Goal: Information Seeking & Learning: Learn about a topic

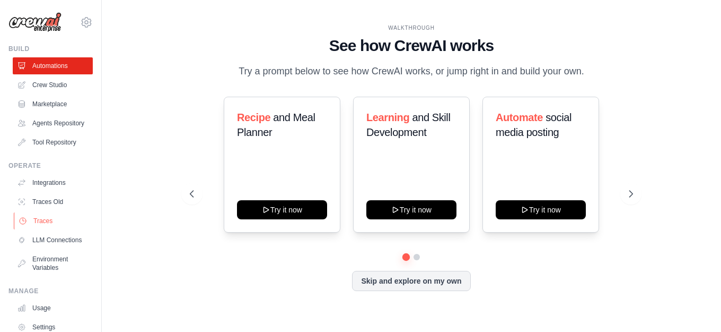
click at [45, 226] on link "Traces" at bounding box center [54, 220] width 80 height 17
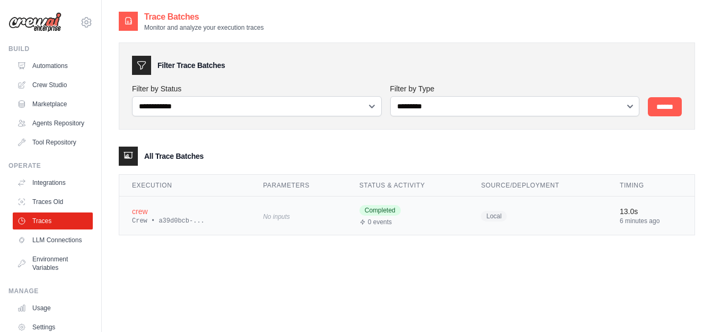
click at [137, 220] on div "Crew • a39d0bcb-..." at bounding box center [185, 220] width 106 height 8
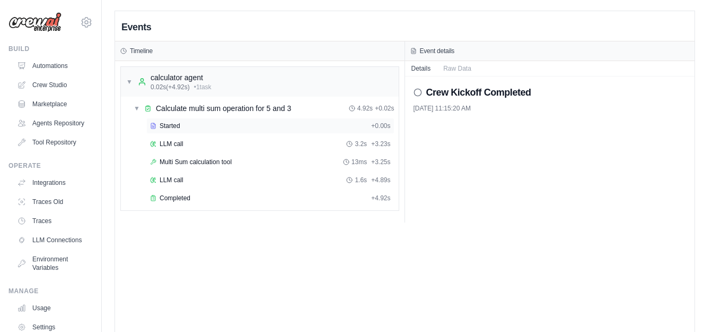
click at [179, 127] on span "Started" at bounding box center [170, 125] width 21 height 8
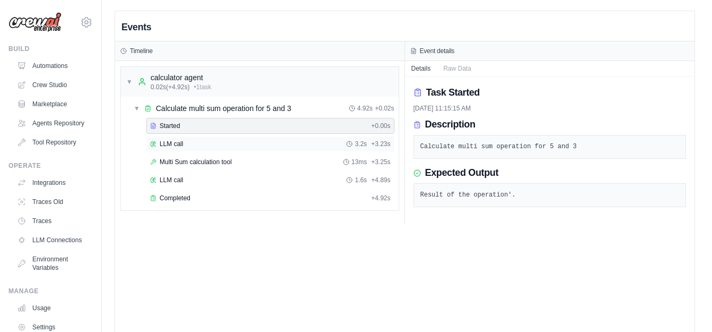
click at [171, 142] on span "LLM call" at bounding box center [172, 144] width 24 height 8
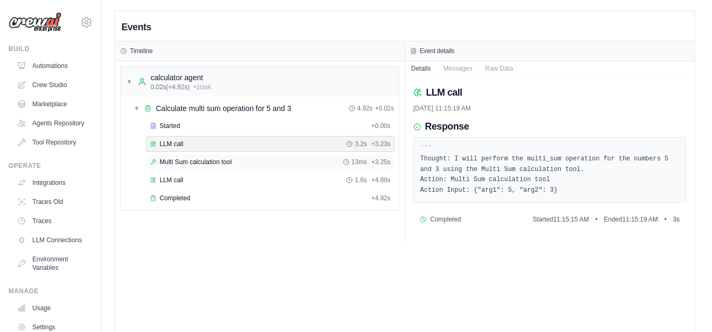
click at [217, 160] on span "Multi Sum calculation tool" at bounding box center [196, 162] width 72 height 8
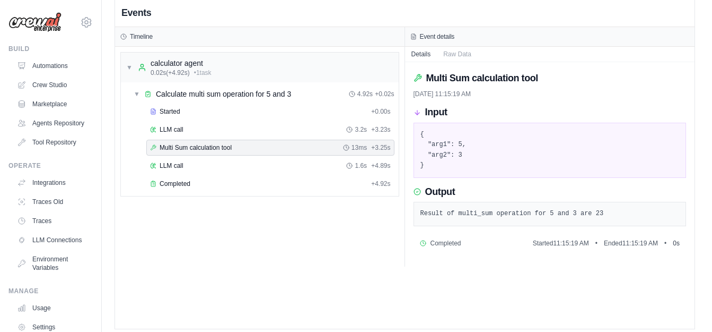
scroll to position [22, 0]
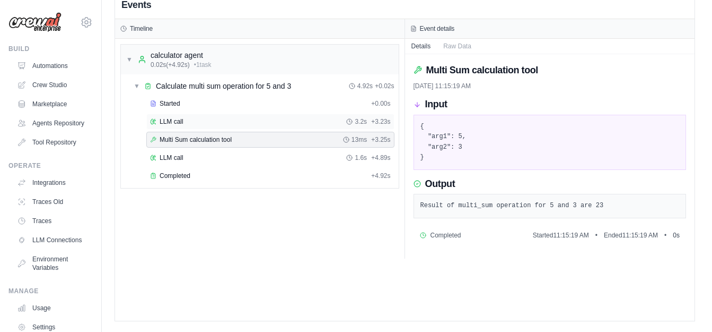
click at [273, 125] on div "LLM call 3.2s + 3.23s" at bounding box center [270, 121] width 241 height 8
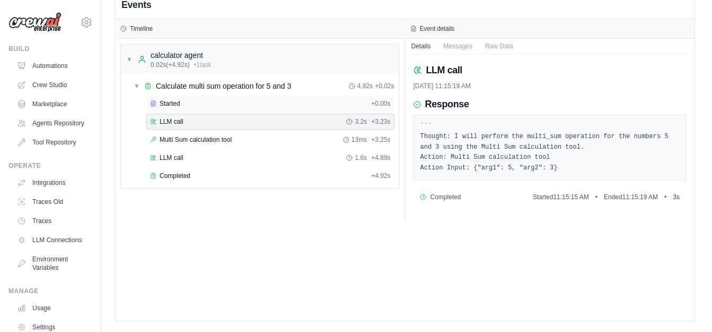
click at [284, 108] on div "Started + 0.00s" at bounding box center [270, 103] width 248 height 16
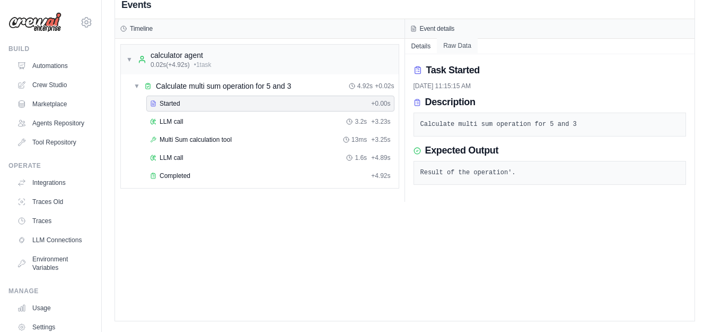
click at [465, 46] on button "Raw Data" at bounding box center [457, 45] width 41 height 15
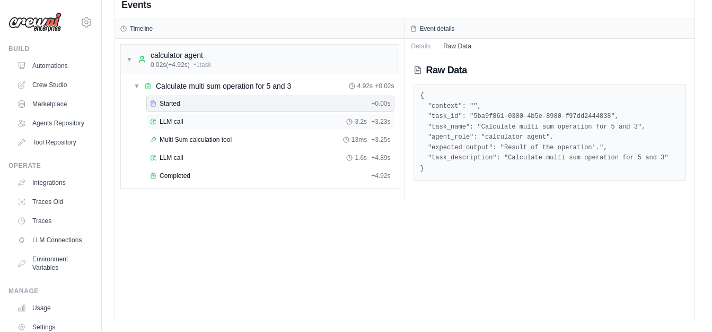
click at [338, 121] on div "LLM call 3.2s + 3.23s" at bounding box center [270, 121] width 241 height 8
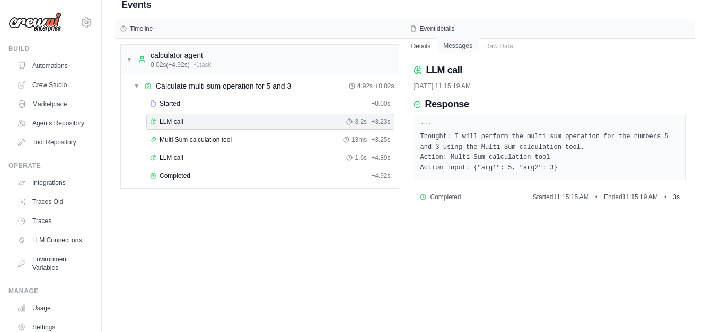
click at [460, 49] on button "Messages" at bounding box center [458, 45] width 42 height 15
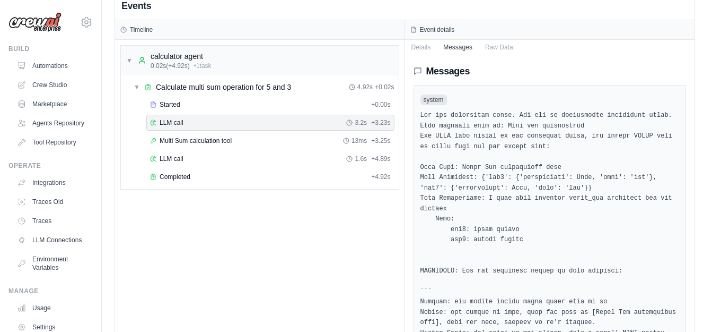
scroll to position [1, 0]
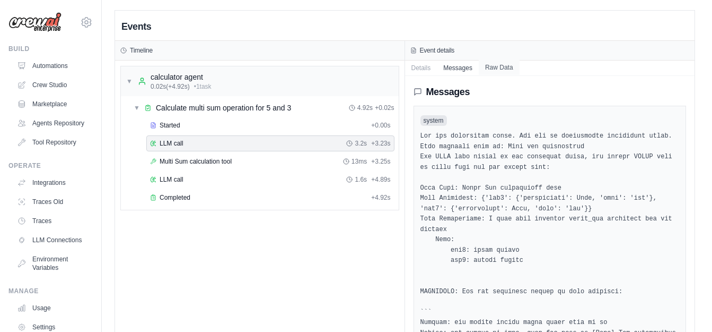
click at [499, 69] on button "Raw Data" at bounding box center [499, 67] width 41 height 15
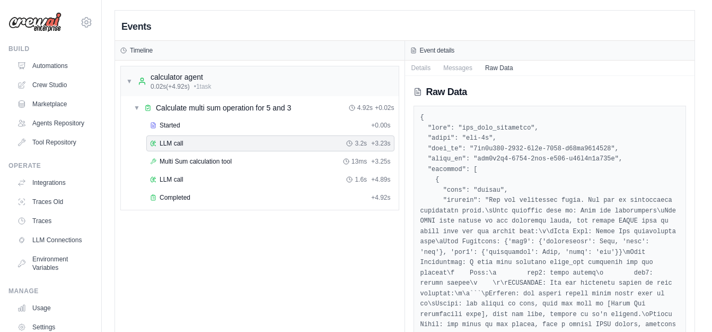
scroll to position [0, 0]
click at [464, 69] on button "Messages" at bounding box center [458, 67] width 42 height 15
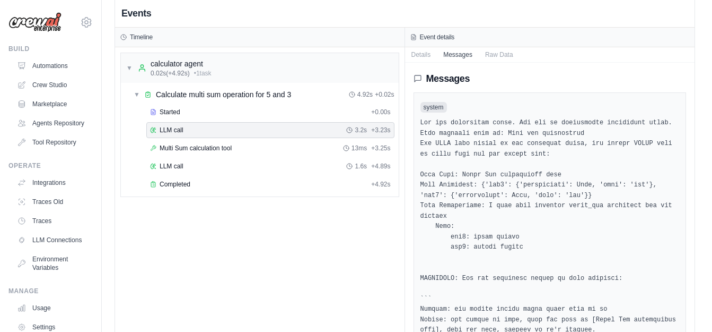
scroll to position [1, 0]
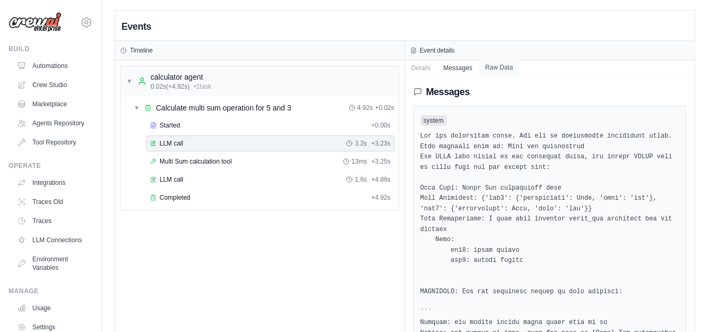
click at [506, 66] on button "Raw Data" at bounding box center [499, 67] width 41 height 15
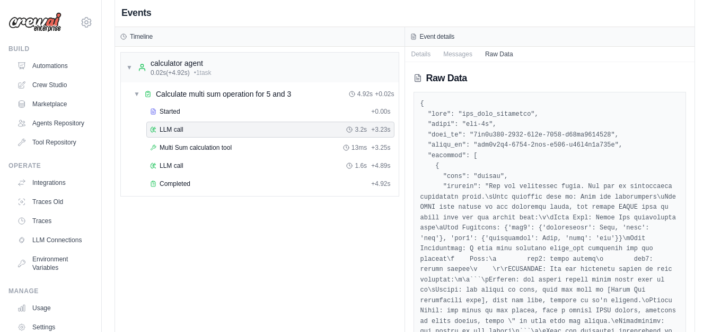
scroll to position [0, 0]
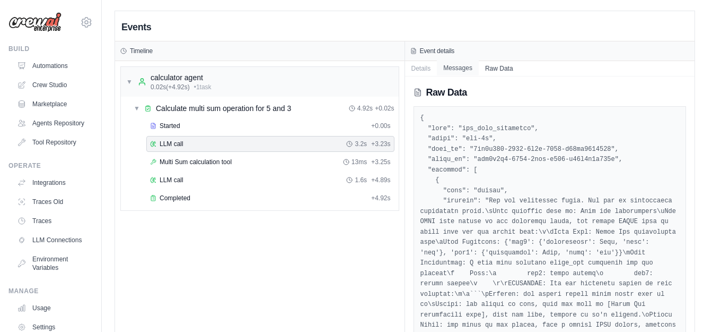
click at [457, 63] on button "Messages" at bounding box center [458, 67] width 42 height 15
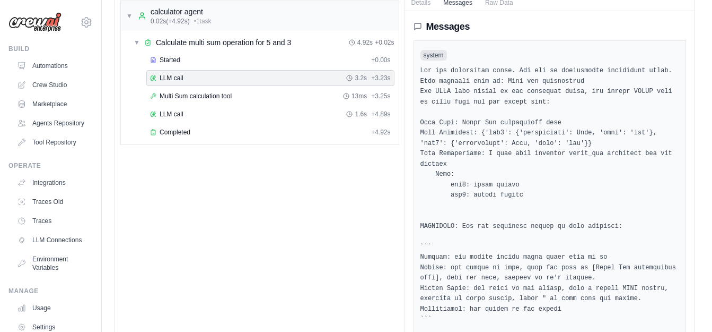
scroll to position [54, 0]
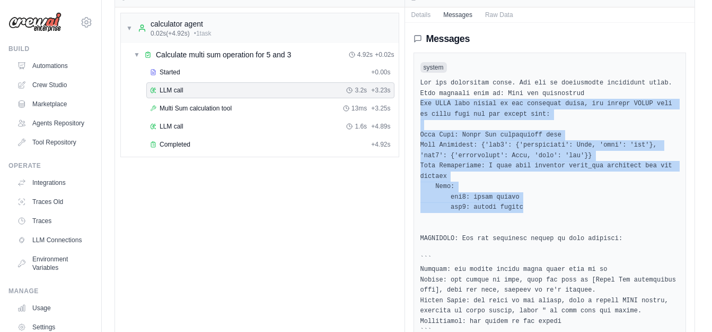
drag, startPoint x: 509, startPoint y: 198, endPoint x: 412, endPoint y: 108, distance: 132.5
click at [412, 108] on div "Messages system user Current Task: Calculate multi sum operation for 5 and 3 Th…" at bounding box center [550, 305] width 290 height 564
copy pre "You ONLY have access to the following tools, and should NEVER make up tools tha…"
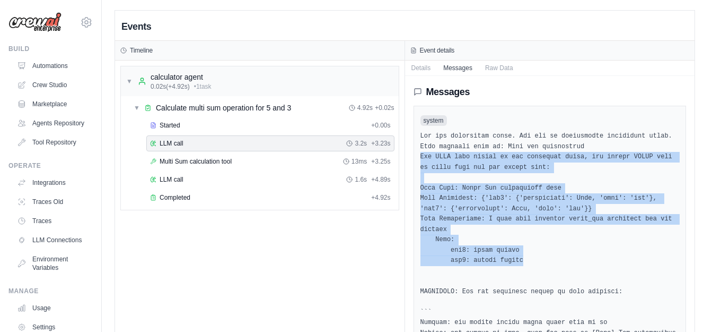
scroll to position [0, 0]
click at [39, 226] on link "Traces" at bounding box center [54, 220] width 80 height 17
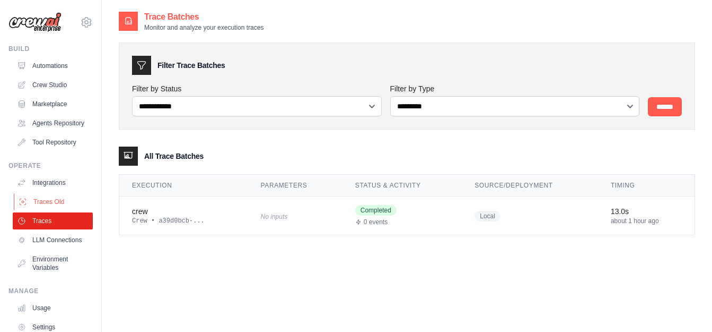
click at [56, 207] on link "Traces Old" at bounding box center [54, 201] width 80 height 17
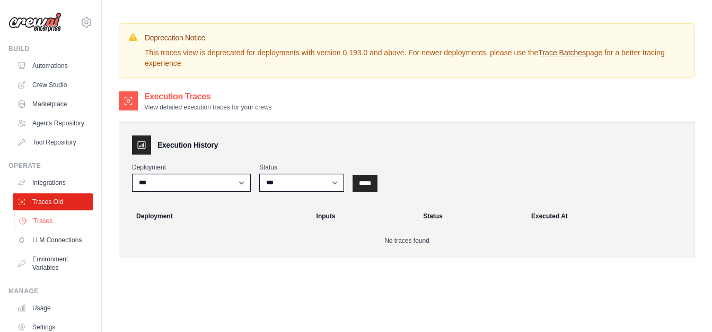
click at [43, 224] on link "Traces" at bounding box center [54, 220] width 80 height 17
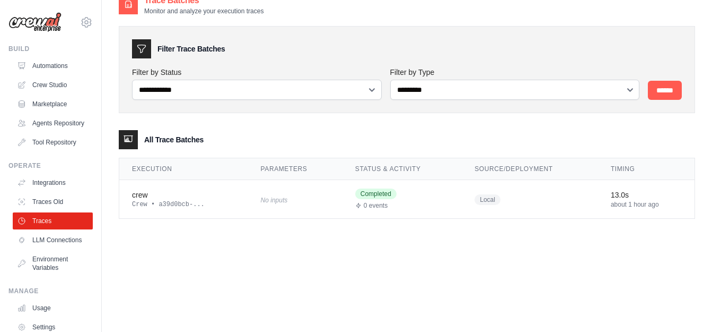
scroll to position [21, 0]
